Goal: Use online tool/utility: Utilize a website feature to perform a specific function

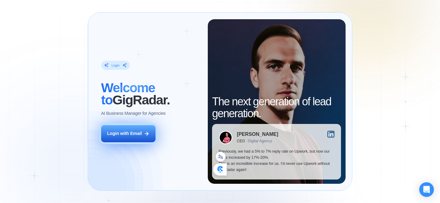
click at [143, 135] on button "Login with Email" at bounding box center [128, 133] width 54 height 17
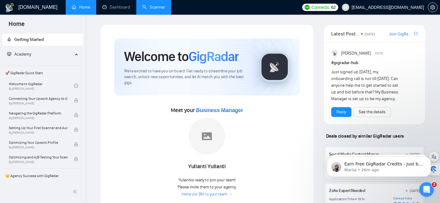
click at [152, 10] on link "Scanner" at bounding box center [153, 7] width 23 height 5
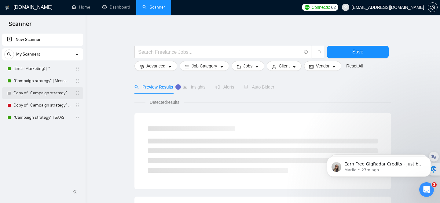
click at [30, 95] on link "Copy of "Campaign strategy" | Messaging" at bounding box center [42, 93] width 58 height 12
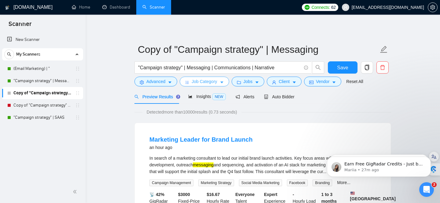
click at [205, 82] on span "Job Category" at bounding box center [203, 81] width 25 height 7
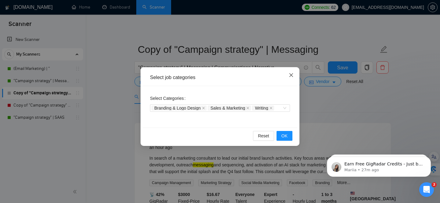
click at [293, 75] on icon "close" at bounding box center [291, 75] width 5 height 5
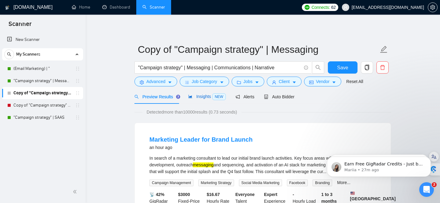
click at [202, 96] on span "Insights NEW" at bounding box center [206, 96] width 37 height 5
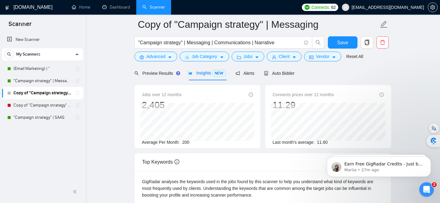
scroll to position [29, 0]
click at [247, 74] on span "Alerts" at bounding box center [244, 73] width 19 height 5
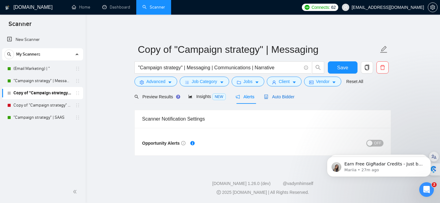
click at [282, 99] on span "Auto Bidder" at bounding box center [279, 96] width 30 height 5
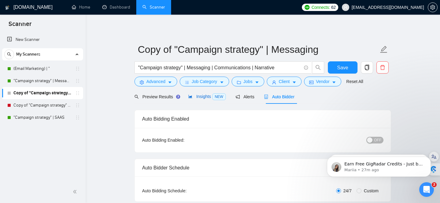
click at [199, 96] on span "Insights NEW" at bounding box center [206, 96] width 37 height 5
